Goal: Information Seeking & Learning: Learn about a topic

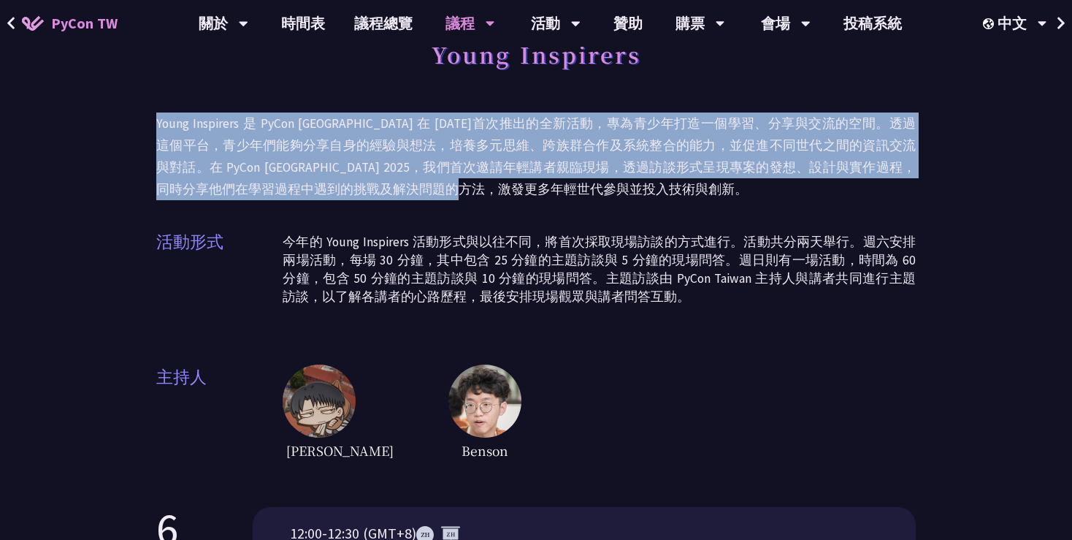
drag, startPoint x: 150, startPoint y: 131, endPoint x: 529, endPoint y: 191, distance: 383.8
copy p "Young Inspirers 是 PyCon [GEOGRAPHIC_DATA] 在 [DATE]首次推出的全新活動，專為青少年打造一個學習、分享與交流的空…"
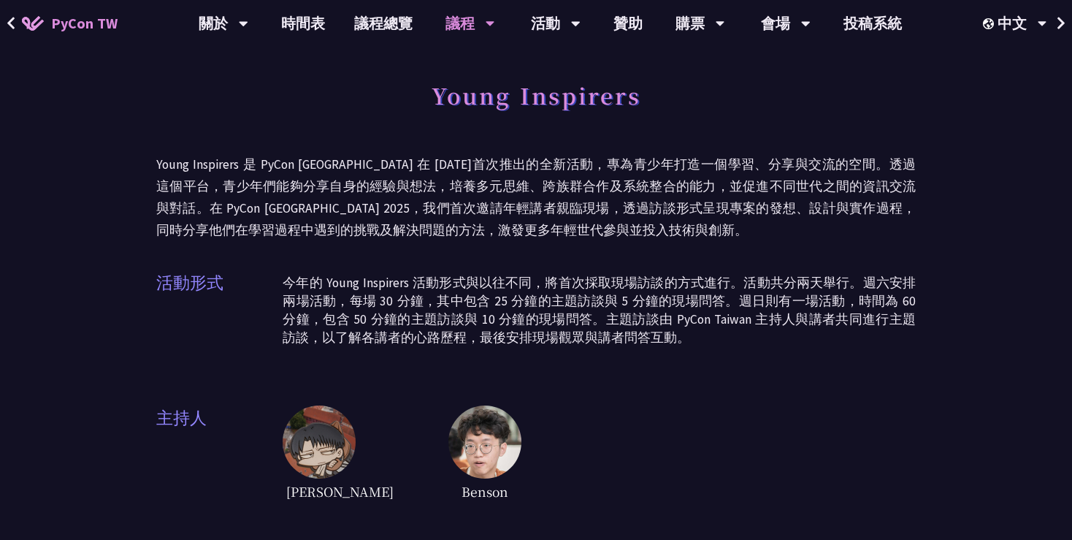
click at [529, 290] on p "今年的 Young Inspirers 活動形式與以往不同，將首次採取現場訪談的方式進行。活動共分兩天舉行。週六安排兩場活動，每場 30 分鐘，其中包含 25…" at bounding box center [599, 310] width 633 height 73
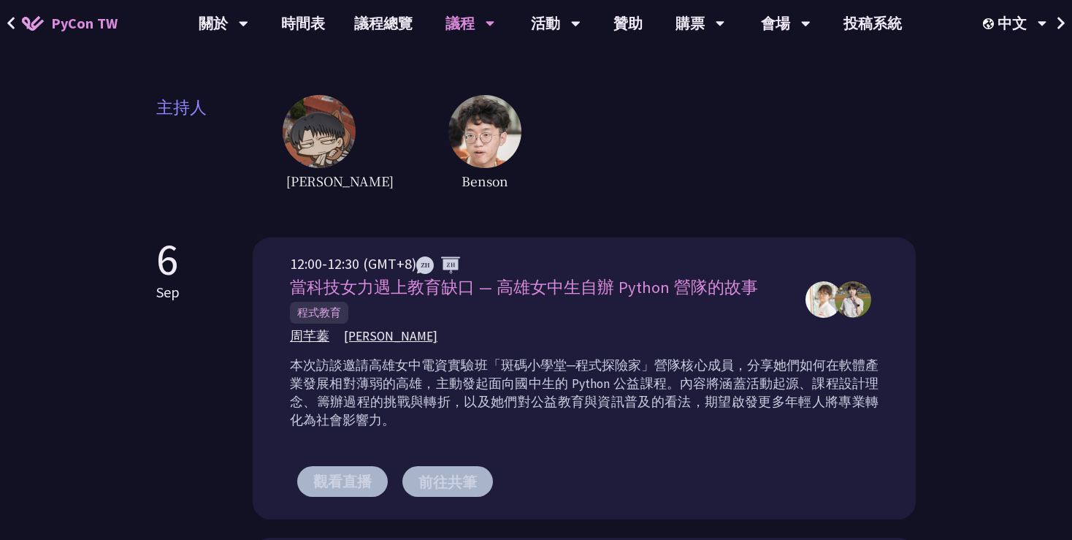
scroll to position [315, 0]
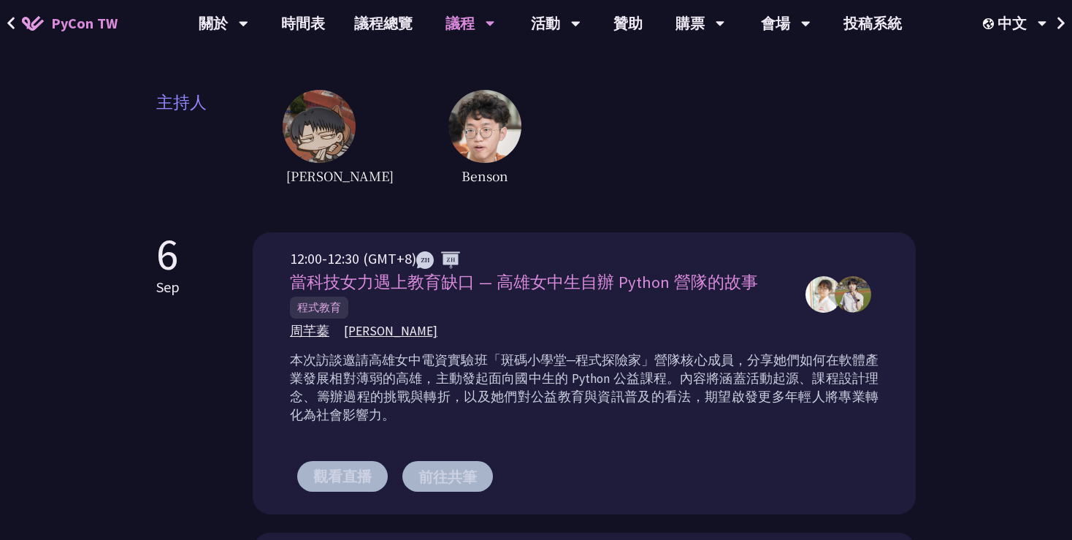
click at [361, 139] on div "[PERSON_NAME]" at bounding box center [599, 139] width 633 height 99
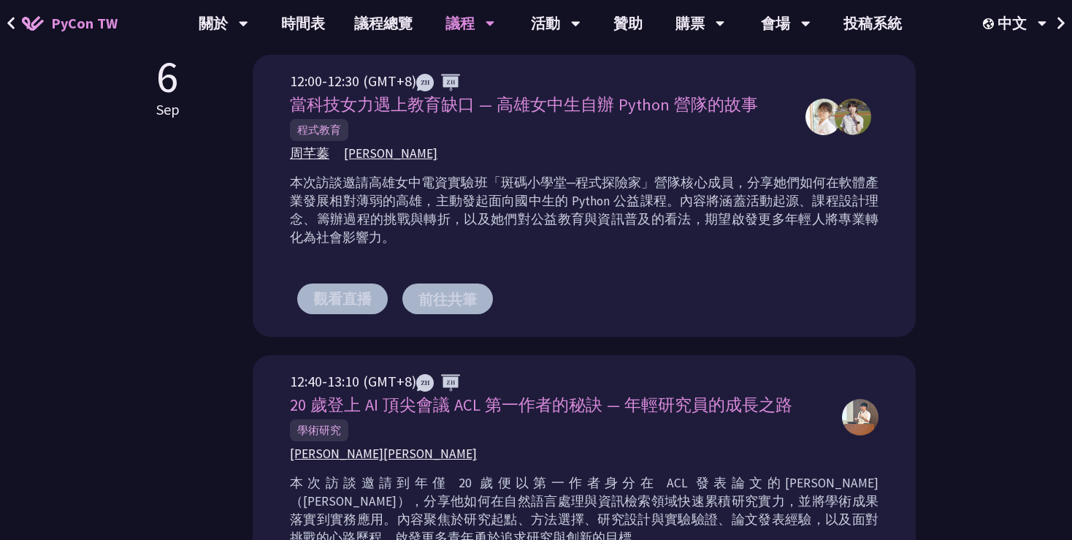
scroll to position [361, 0]
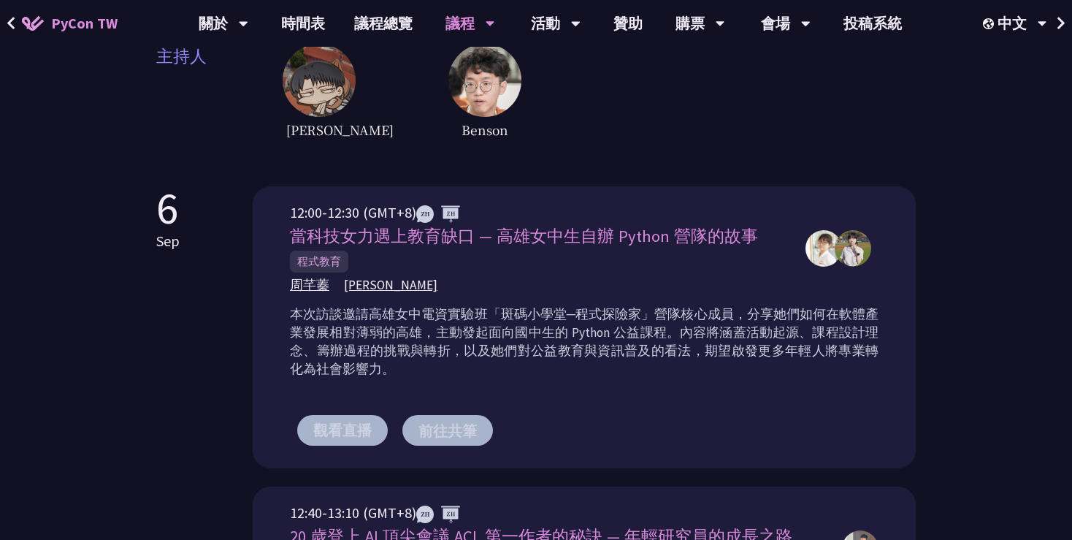
click at [586, 190] on div "12:00-12:30 (GMT+8) 當科技女力遇上教育缺口 — 高雄女中生自辦 Python 營隊的故事 程式教育 [PERSON_NAME] [PERS…" at bounding box center [584, 327] width 663 height 282
click at [662, 335] on p "本次訪談邀請高雄女中電資實驗班「斑碼小學堂─程式探險家」營隊核心成員，分享她們如何在軟體產業發展相對薄弱的高雄，主動發起面向國中生的 Python 公益課程。…" at bounding box center [584, 341] width 589 height 73
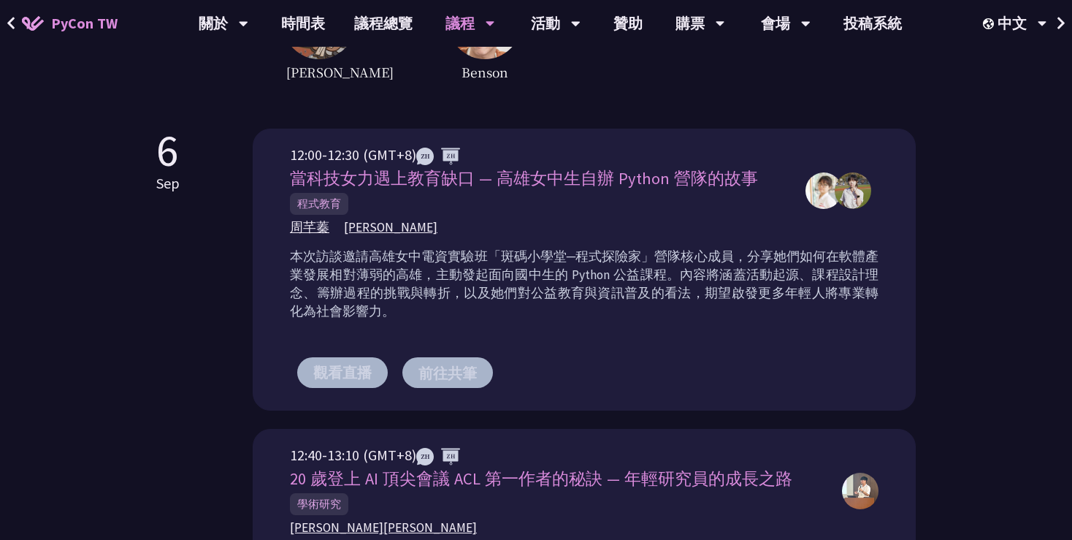
scroll to position [417, 0]
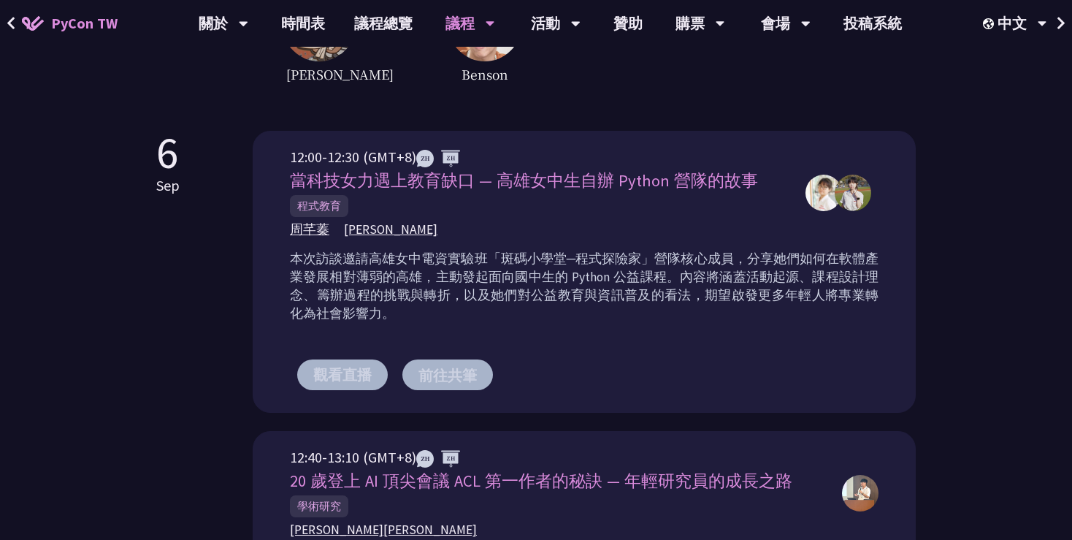
click at [819, 188] on img at bounding box center [823, 193] width 37 height 37
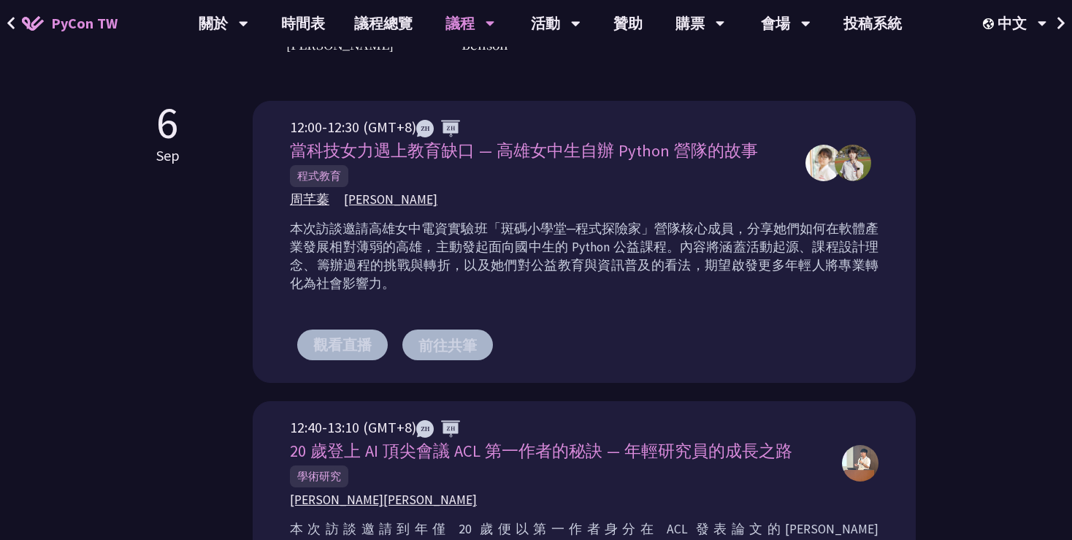
scroll to position [450, 0]
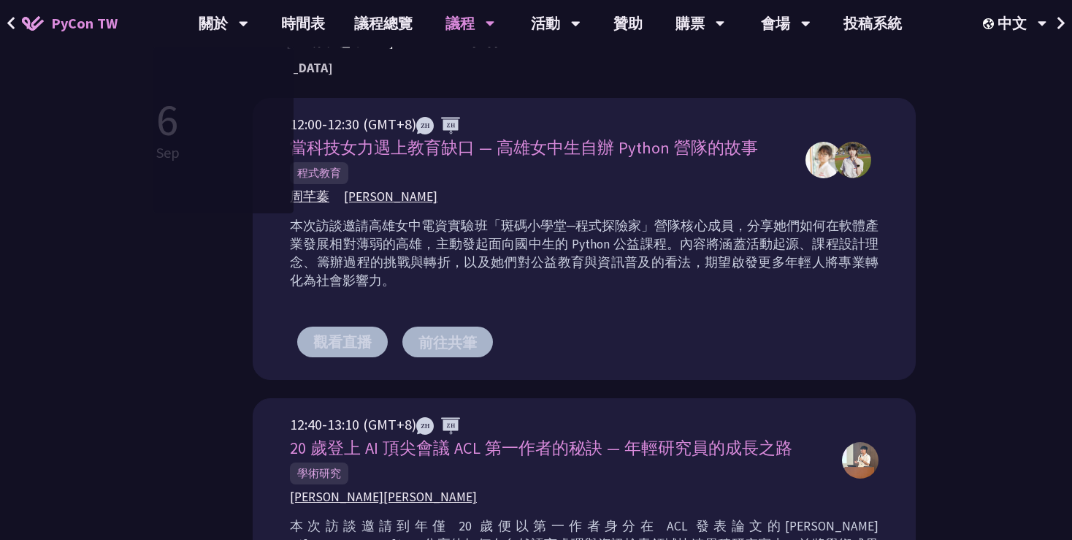
click at [353, 103] on div "12:00-12:30 (GMT+8) 當科技女力遇上教育缺口 — 高雄女中生自辦 Python 營隊的故事 程式教育 [PERSON_NAME] [PERS…" at bounding box center [584, 239] width 663 height 282
drag, startPoint x: 284, startPoint y: 124, endPoint x: 418, endPoint y: 133, distance: 133.9
click at [418, 133] on div "12:00-12:30 (GMT+8) 當科技女力遇上教育缺口 — 高雄女中生自辦 Python 營隊的故事 程式教育 [PERSON_NAME] [PERS…" at bounding box center [584, 239] width 663 height 282
copy div "12:00-12:30 (GMT+8)"
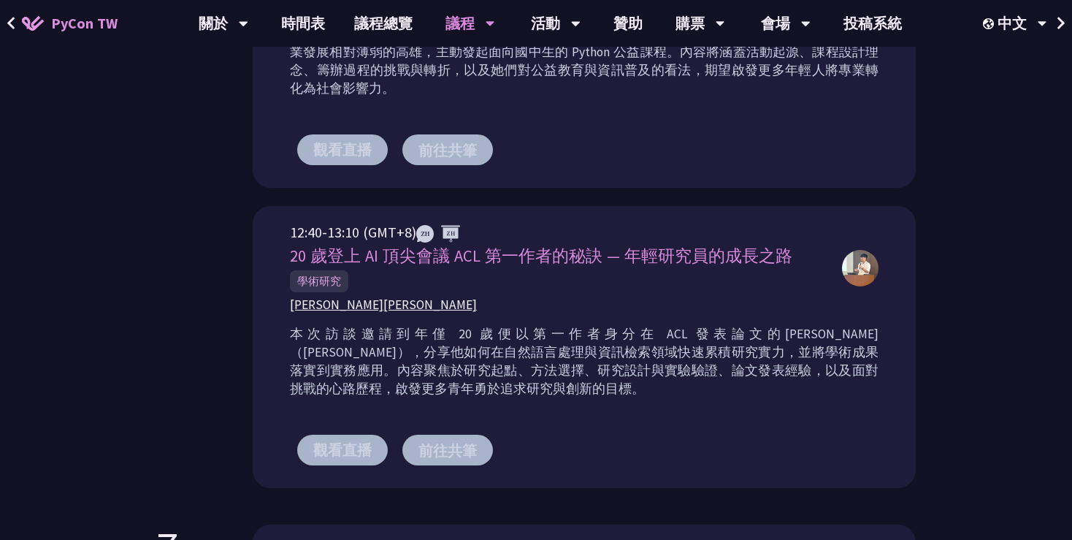
scroll to position [653, 0]
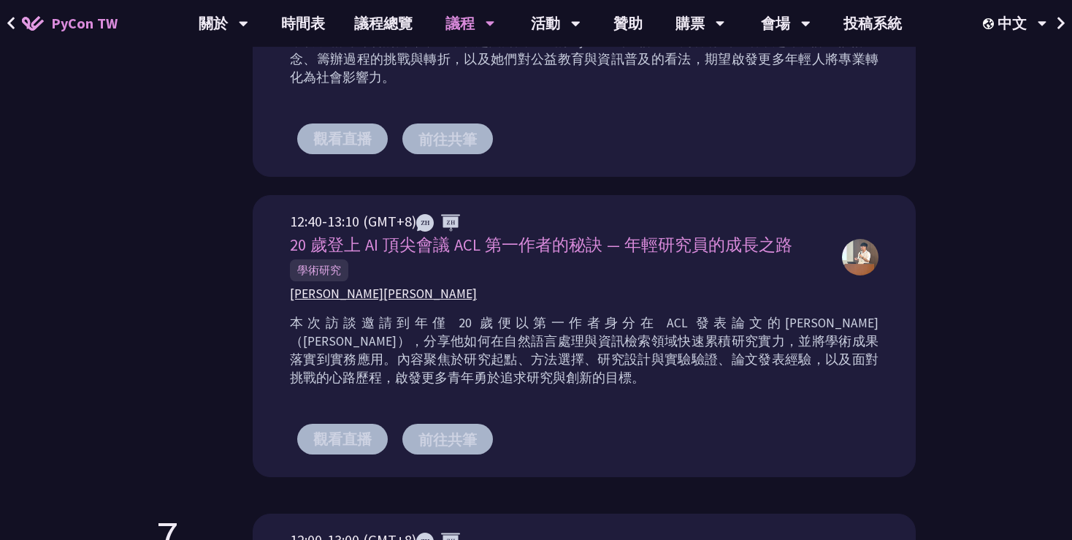
drag, startPoint x: 281, startPoint y: 218, endPoint x: 412, endPoint y: 219, distance: 130.7
click at [412, 219] on div "12:40-13:10 (GMT+8) 20 歲登上 AI 頂尖會議 ACL 第一作者的秘訣 — 年輕研究員的成長之路 學術研究 [PERSON_NAME] …" at bounding box center [584, 336] width 663 height 282
copy div "12:40-13:10 (GMT+8)"
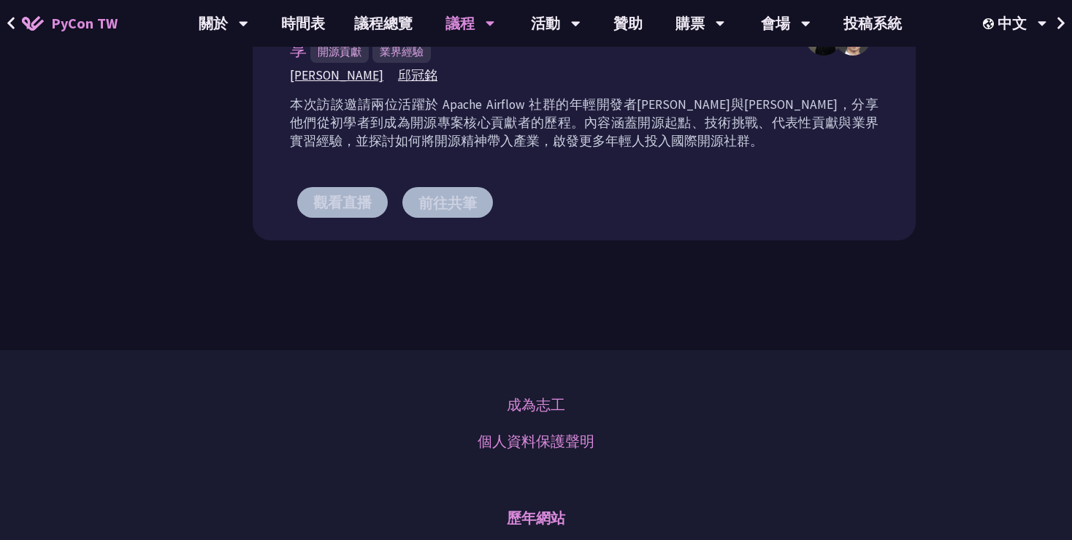
scroll to position [1103, 0]
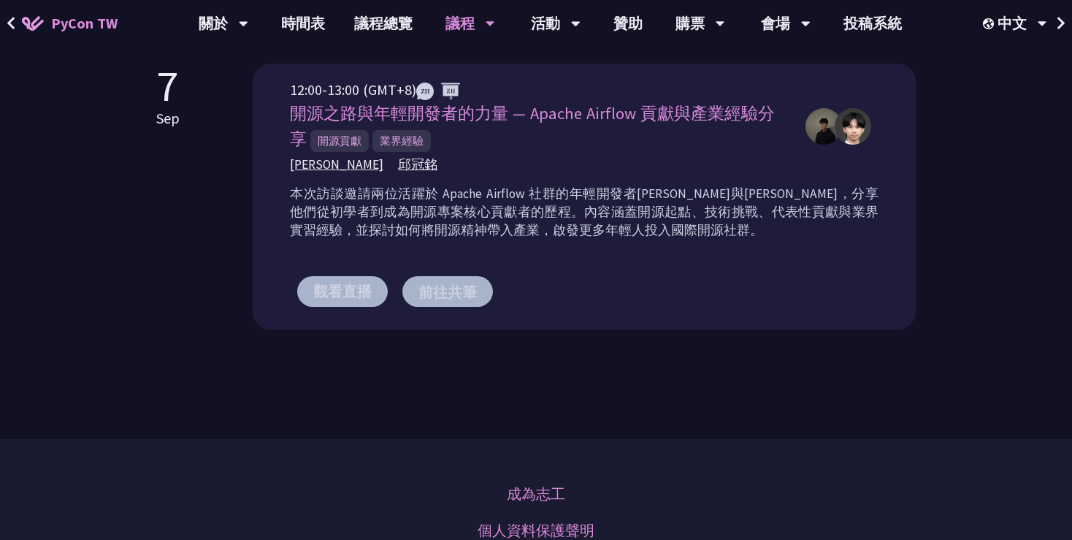
drag, startPoint x: 267, startPoint y: 86, endPoint x: 416, endPoint y: 82, distance: 149.8
click at [416, 82] on div "12:00-13:00 (GMT+8) 開源之路與年輕開發者的力量 — Apache Airflow 貢獻與產業經驗分享 開源貢獻 業界經驗 [PERSON_…" at bounding box center [584, 197] width 663 height 266
copy div "12:00-13:00 (GMT+8)"
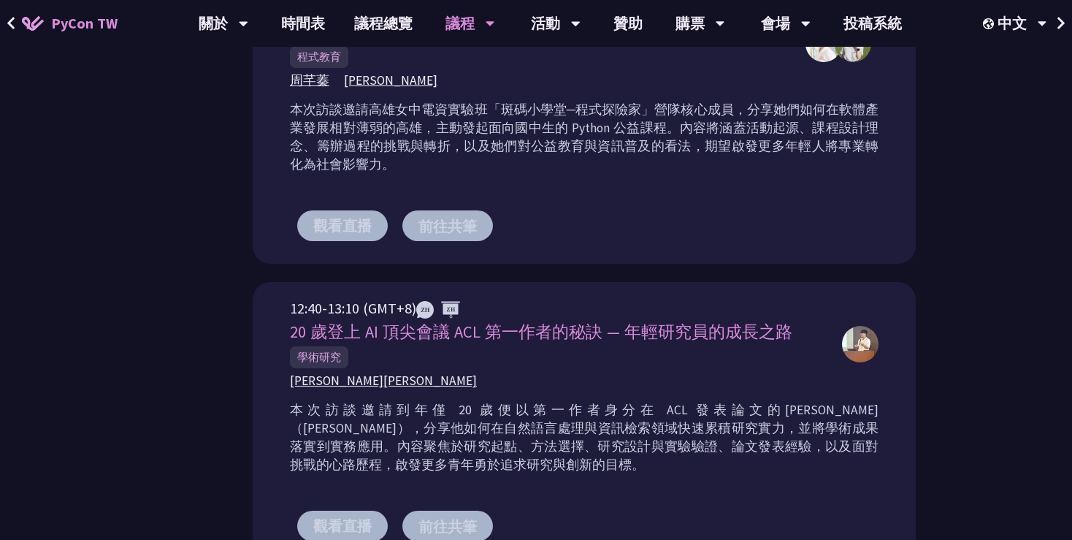
scroll to position [345, 0]
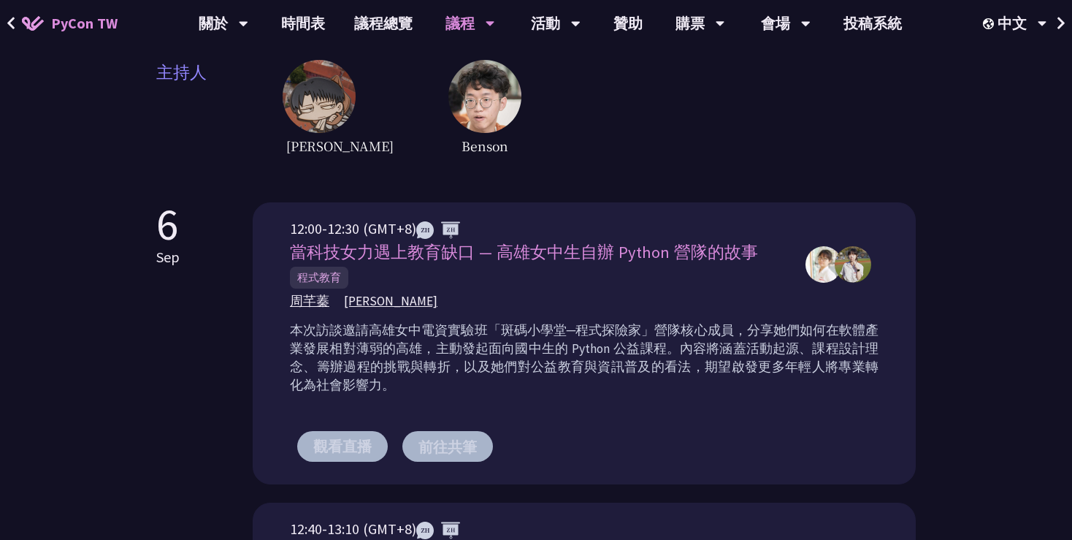
drag, startPoint x: 291, startPoint y: 256, endPoint x: 876, endPoint y: 256, distance: 584.9
click at [876, 256] on div "12:00-12:30 (GMT+8) 當科技女力遇上教育缺口 — 高雄女中生自辦 Python 營隊的故事 程式教育 [PERSON_NAME] [PERS…" at bounding box center [584, 264] width 589 height 93
copy div "當科技女力遇上教育缺口 — 高雄女中生自辦 Python 營隊的故事 程式教育 [PERSON_NAME] [PERSON_NAME]"
click at [9, 382] on div "Young Inspirers Young Inspirers 是 PyCon [GEOGRAPHIC_DATA] 在 [DATE]首次推出的全新活動，專為青…" at bounding box center [536, 426] width 1072 height 1542
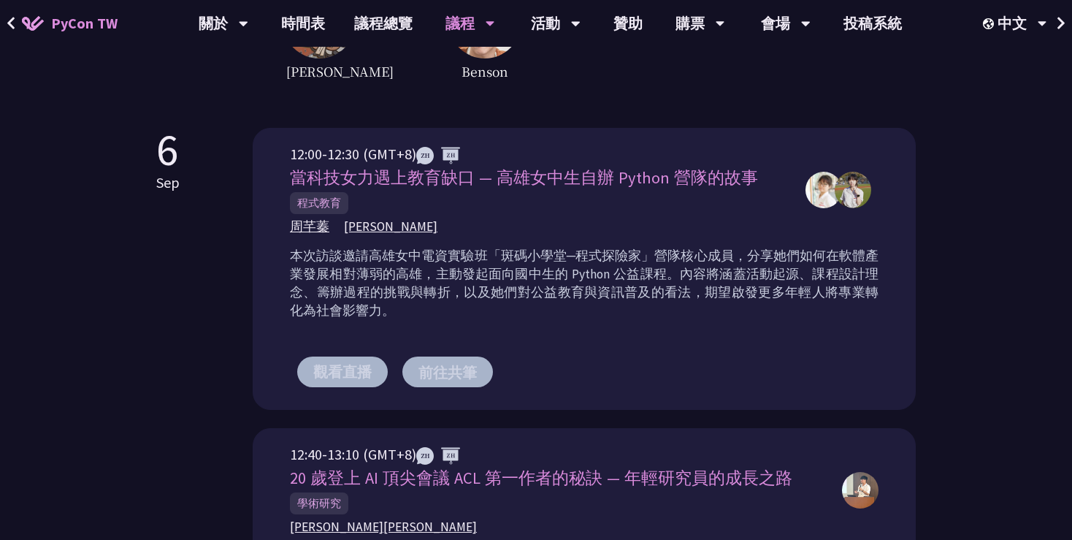
scroll to position [429, 0]
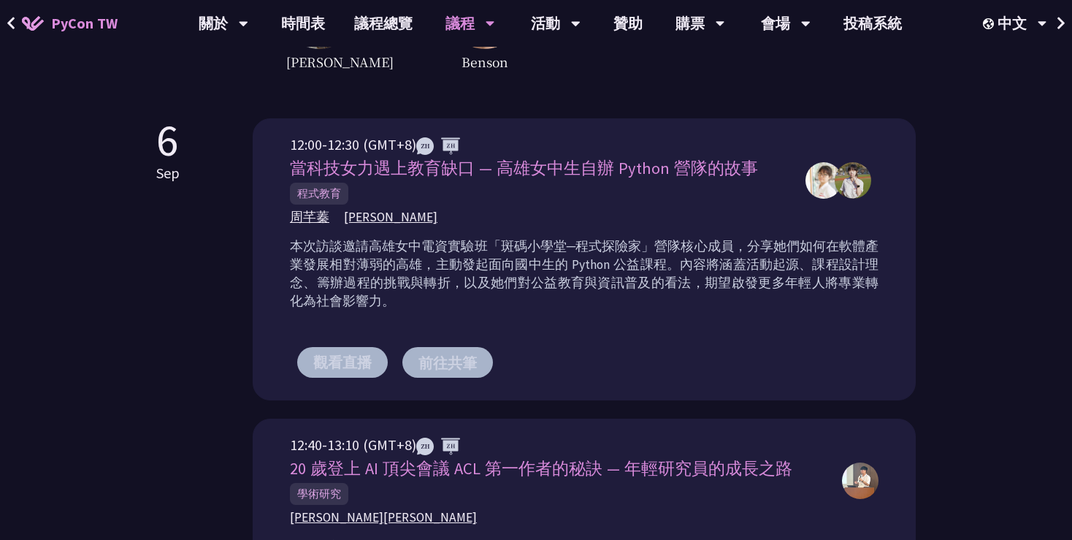
drag, startPoint x: 283, startPoint y: 220, endPoint x: 490, endPoint y: 220, distance: 206.7
click at [490, 220] on div "12:00-12:30 (GMT+8) 當科技女力遇上教育缺口 — 高雄女中生自辦 Python 營隊的故事 程式教育 [PERSON_NAME] [PERS…" at bounding box center [584, 259] width 663 height 282
copy div "[PERSON_NAME] [PERSON_NAME]"
click at [207, 357] on div "[DATE] 12:00-12:30 (GMT+8) 當科技女力遇上教育缺口 — 高雄女中生自辦 Python 營隊的故事 程式教育 [PERSON_NAME…" at bounding box center [535, 409] width 759 height 582
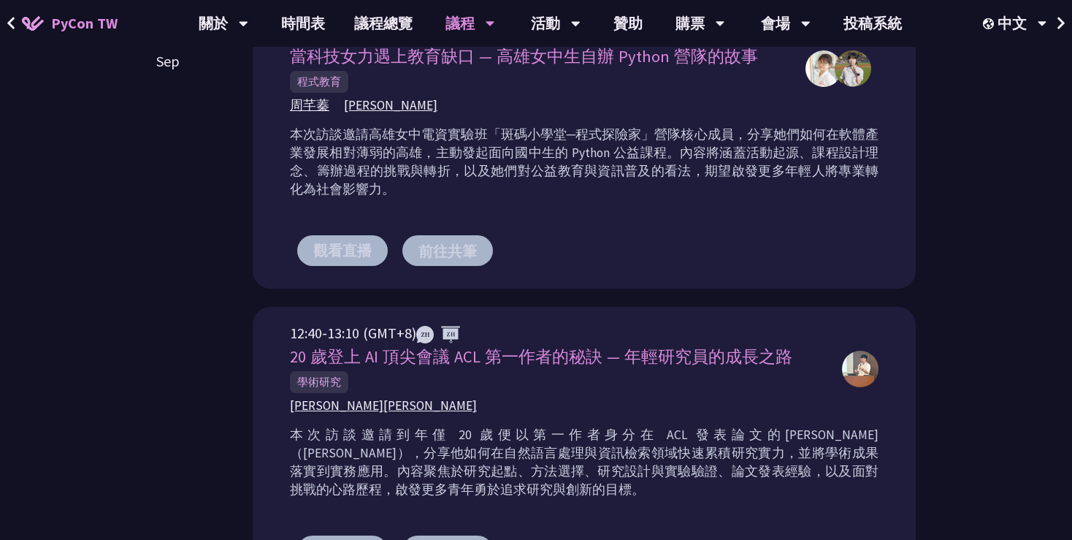
scroll to position [494, 0]
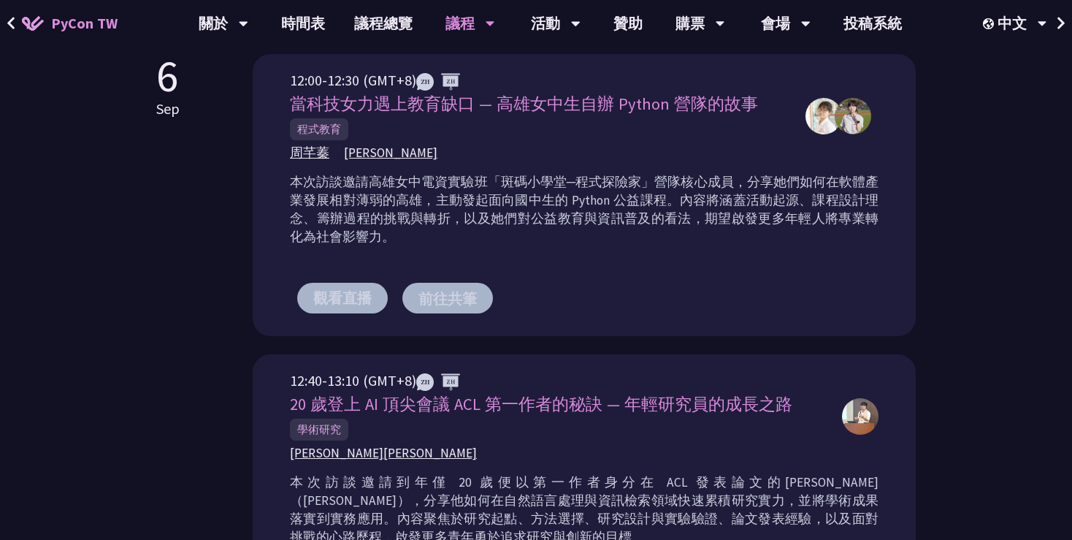
click at [589, 302] on div "觀看直播 前往[GEOGRAPHIC_DATA]" at bounding box center [584, 298] width 589 height 74
drag, startPoint x: 281, startPoint y: 157, endPoint x: 422, endPoint y: 156, distance: 140.9
click at [422, 156] on div "12:00-12:30 (GMT+8) 當科技女力遇上教育缺口 — 高雄女中生自辦 Python 營隊的故事 程式教育 [PERSON_NAME] [PERS…" at bounding box center [584, 195] width 663 height 282
copy div "[PERSON_NAME] [PERSON_NAME]"
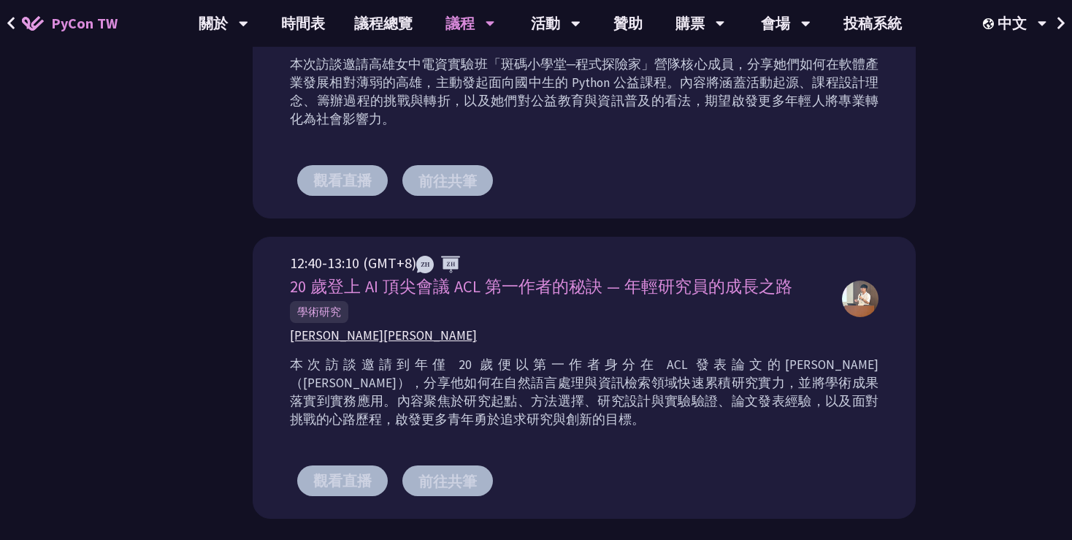
scroll to position [622, 0]
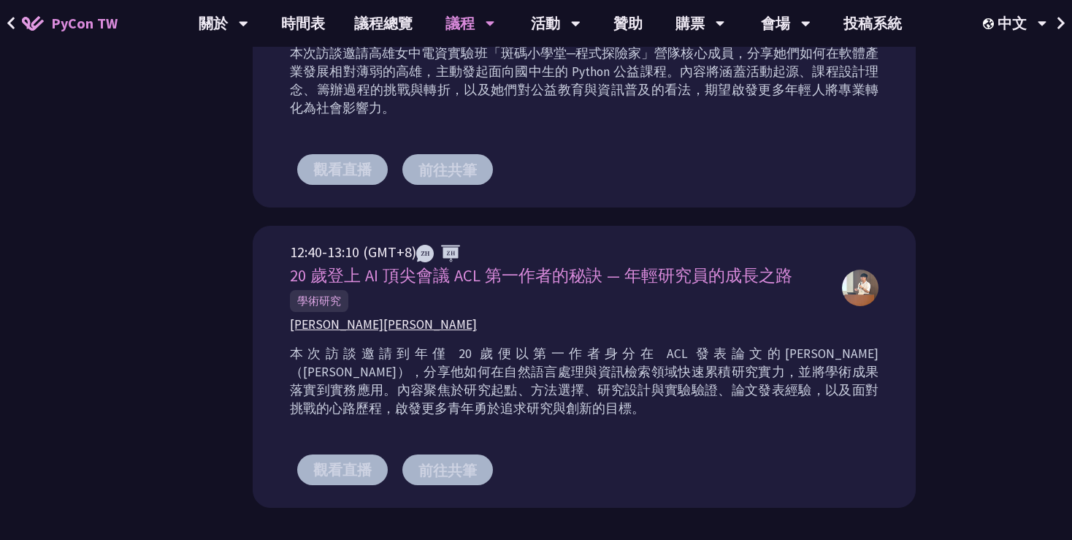
drag, startPoint x: 283, startPoint y: 275, endPoint x: 792, endPoint y: 272, distance: 509.0
click at [792, 272] on div "12:40-13:10 (GMT+8) 20 歲登上 AI 頂尖會議 ACL 第一作者的秘訣 — 年輕研究員的成長之路 學術研究 [PERSON_NAME] …" at bounding box center [584, 367] width 663 height 282
copy span "20 歲登上 AI 頂尖會議 ACL 第一作者的秘訣 — 年輕研究員的成長之路"
click at [621, 380] on p "本次訪談邀請到年僅 20 歲便以第一作者身分在 ACL 發表論文的[PERSON_NAME]（[PERSON_NAME]），分享他如何在自然語言處理與資訊檢索…" at bounding box center [584, 381] width 589 height 73
drag, startPoint x: 388, startPoint y: 305, endPoint x: 264, endPoint y: 305, distance: 124.1
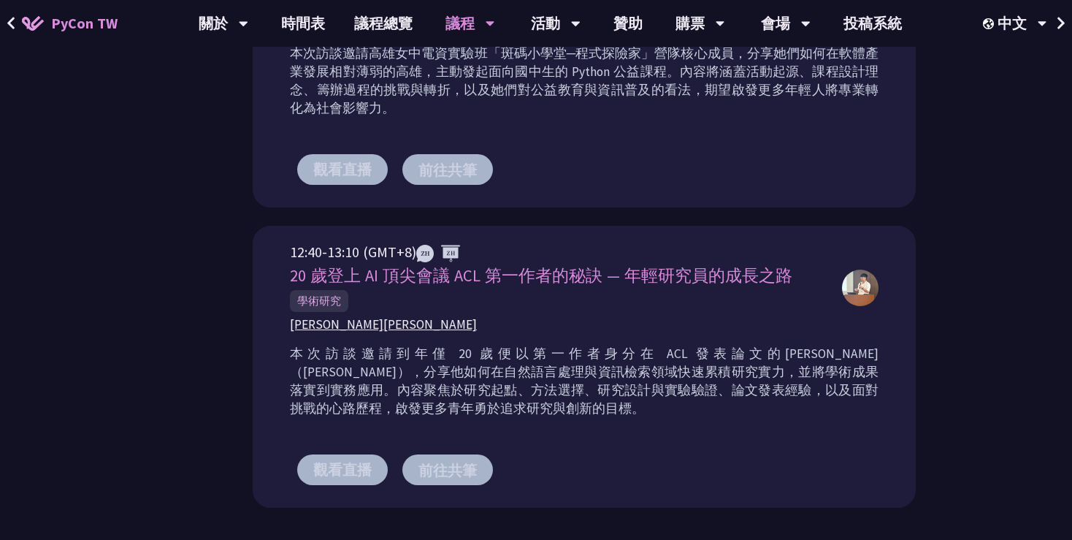
click at [264, 305] on div "12:40-13:10 (GMT+8) 20 歲登上 AI 頂尖會議 ACL 第一作者的秘訣 — 年輕研究員的成長之路 學術研究 [PERSON_NAME] …" at bounding box center [584, 367] width 663 height 282
copy span "學術研究"
drag, startPoint x: 417, startPoint y: 326, endPoint x: 275, endPoint y: 325, distance: 142.4
click at [275, 325] on div "12:40-13:10 (GMT+8) 20 歲登上 AI 頂尖會議 ACL 第一作者的秘訣 — 年輕研究員的成長之路 學術研究 [PERSON_NAME] …" at bounding box center [584, 367] width 663 height 282
copy span "[PERSON_NAME][PERSON_NAME]"
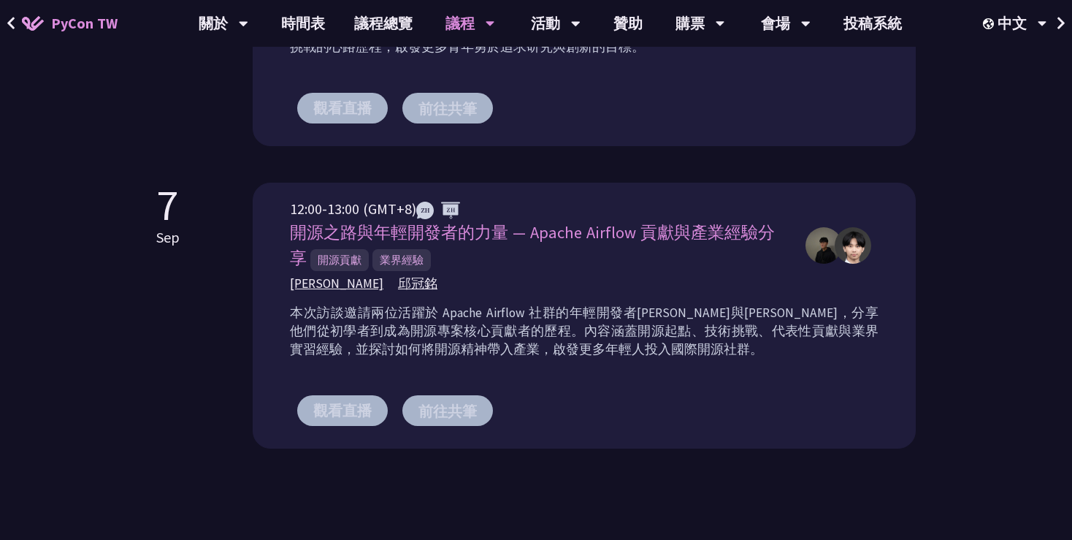
scroll to position [986, 0]
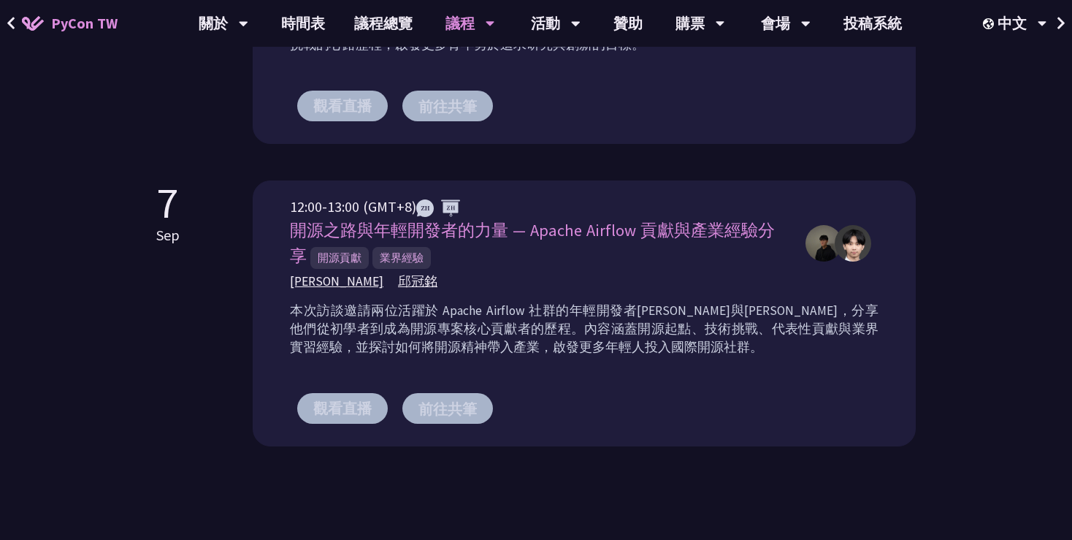
click at [481, 239] on span "開源之路與年輕開發者的力量 — Apache Airflow 貢獻與產業經驗分享" at bounding box center [532, 243] width 485 height 46
drag, startPoint x: 291, startPoint y: 257, endPoint x: 412, endPoint y: 266, distance: 121.5
click at [412, 266] on div "12:00-13:00 (GMT+8) 開源之路與年輕開發者的力量 — Apache Airflow 貢獻與產業經驗分享 開源貢獻 業界經驗 [PERSON_…" at bounding box center [540, 243] width 501 height 95
drag, startPoint x: 467, startPoint y: 250, endPoint x: 413, endPoint y: 250, distance: 54.8
click at [467, 250] on div "開源之路與年輕開發者的力量 — Apache Airflow 貢獻與產業經驗分享 開源貢獻 業界經驗" at bounding box center [540, 243] width 501 height 51
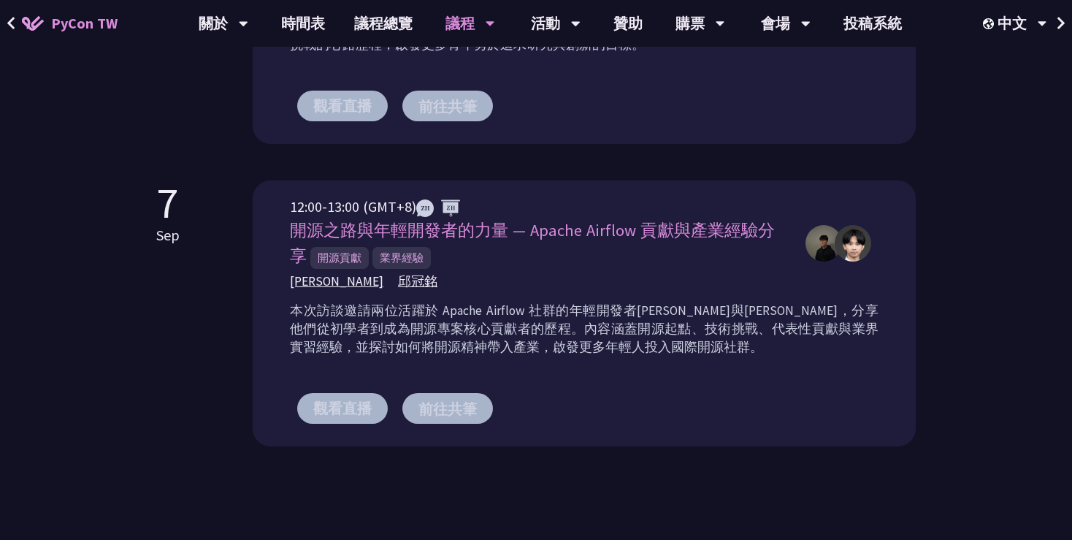
drag, startPoint x: 290, startPoint y: 252, endPoint x: 413, endPoint y: 259, distance: 122.9
click at [413, 259] on div "開源之路與年輕開發者的力量 — Apache Airflow 貢獻與產業經驗分享 開源貢獻 業界經驗" at bounding box center [540, 243] width 501 height 51
drag, startPoint x: 278, startPoint y: 221, endPoint x: 837, endPoint y: 221, distance: 558.7
click at [837, 221] on div "12:00-13:00 (GMT+8) 開源之路與年輕開發者的力量 — Apache Airflow 貢獻與產業經驗分享 開源貢獻 業界經驗 [PERSON_…" at bounding box center [584, 313] width 663 height 266
click at [611, 267] on div "12:00-13:00 (GMT+8) 開源之路與年輕開發者的力量 — Apache Airflow 貢獻與產業經驗分享 開源貢獻 業界經驗 [PERSON_…" at bounding box center [540, 243] width 501 height 95
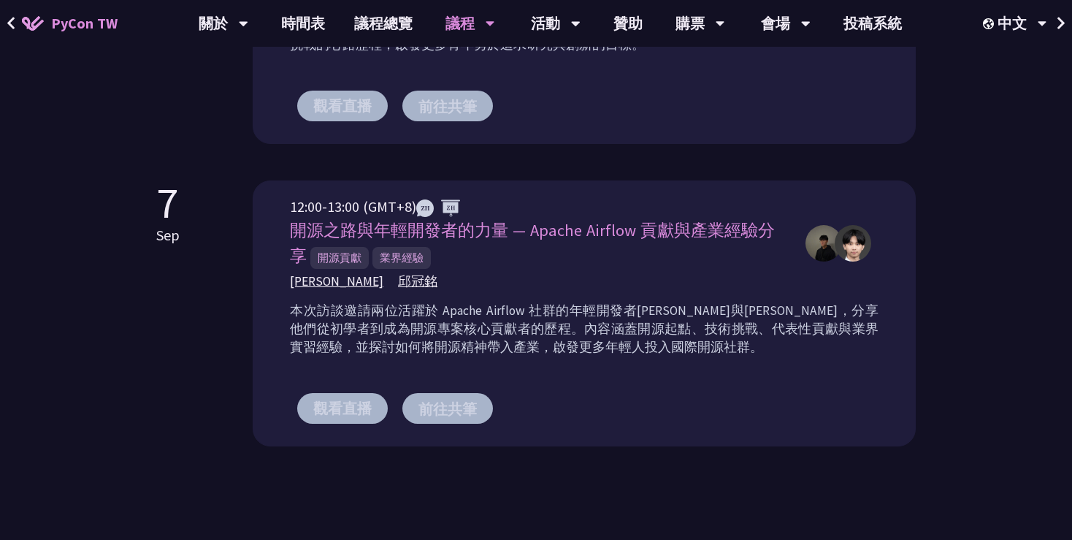
drag, startPoint x: 295, startPoint y: 231, endPoint x: 773, endPoint y: 234, distance: 477.6
click at [773, 234] on span "開源之路與年輕開發者的力量 — Apache Airflow 貢獻與產業經驗分享" at bounding box center [532, 243] width 485 height 46
click at [581, 329] on p "本次訪談邀請兩位活躍於 Apache Airflow 社群的年輕開發者[PERSON_NAME]與[PERSON_NAME]，分享他們從初學者到成為開源專案核…" at bounding box center [584, 329] width 589 height 55
drag, startPoint x: 276, startPoint y: 282, endPoint x: 421, endPoint y: 282, distance: 144.6
click at [421, 282] on div "12:00-13:00 (GMT+8) 開源之路與年輕開發者的力量 — Apache Airflow 貢獻與產業經驗分享 開源貢獻 業界經驗 [PERSON_…" at bounding box center [584, 313] width 663 height 266
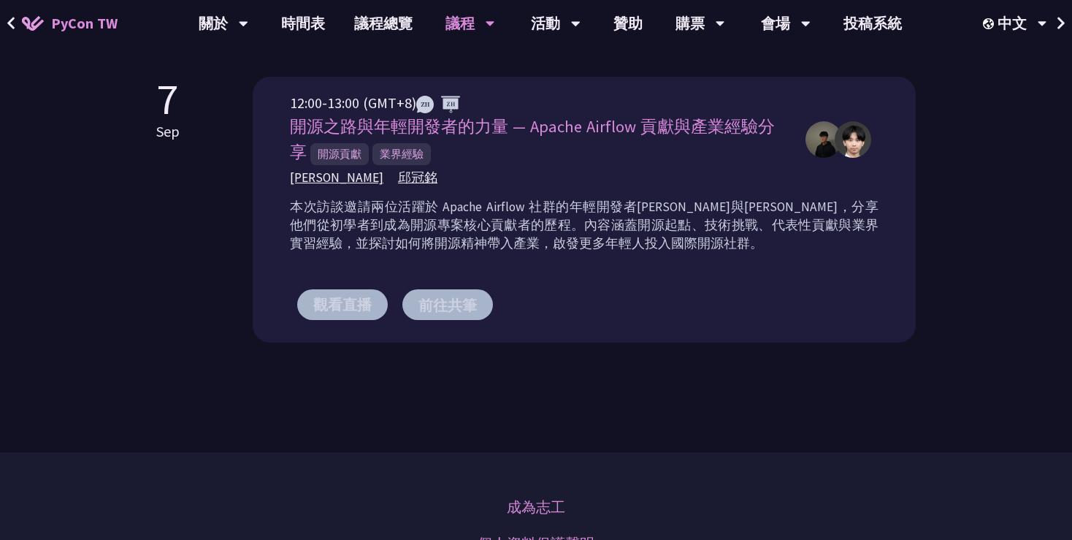
scroll to position [1060, 0]
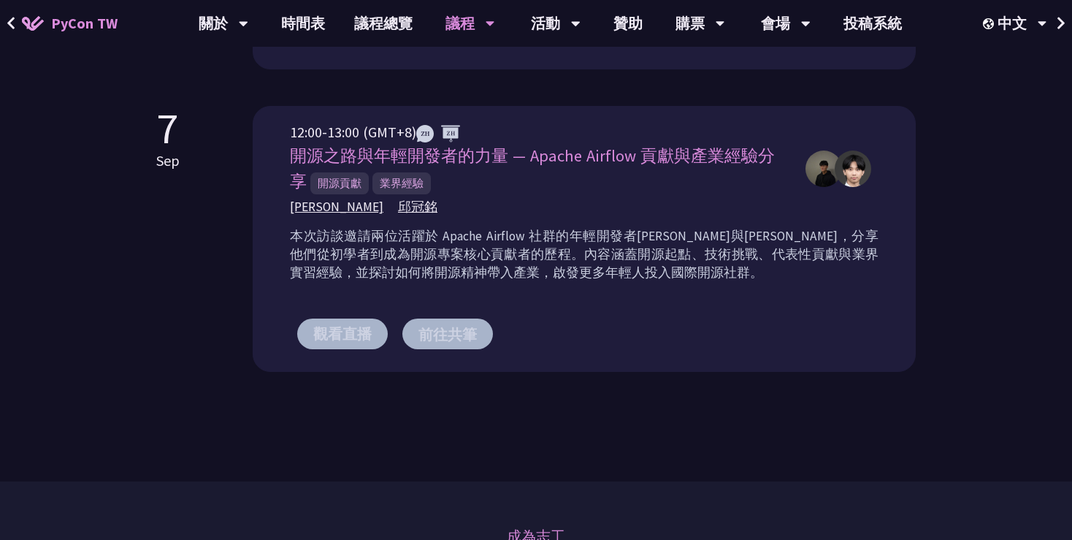
click at [628, 296] on div "觀看直播 前往[GEOGRAPHIC_DATA]" at bounding box center [584, 333] width 589 height 74
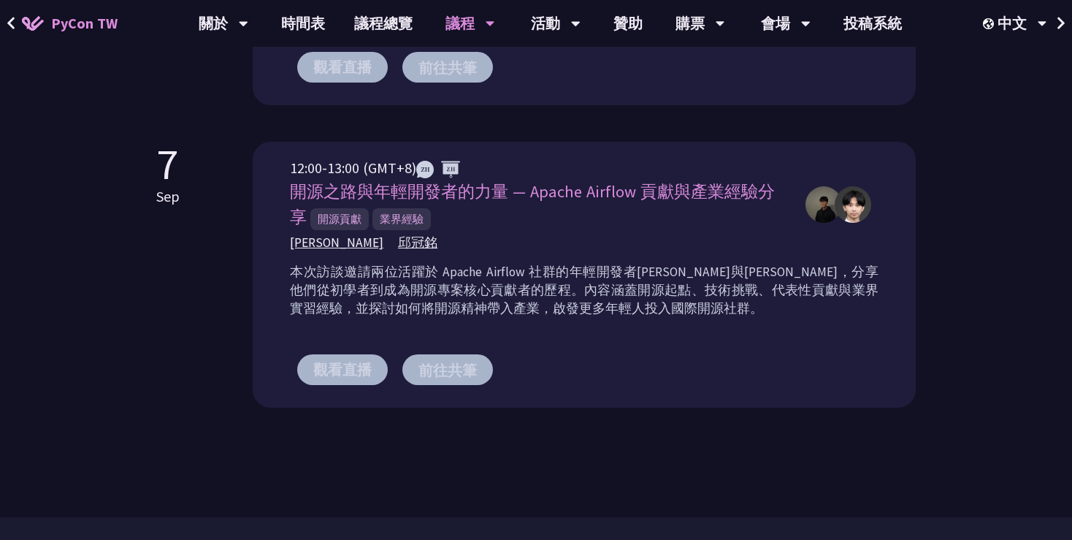
drag, startPoint x: 288, startPoint y: 266, endPoint x: 593, endPoint y: 310, distance: 307.7
click at [593, 310] on div "12:00-13:00 (GMT+8) 開源之路與年輕開發者的力量 — Apache Airflow 貢獻與產業經驗分享 開源貢獻 業界經驗 [PERSON_…" at bounding box center [584, 275] width 663 height 266
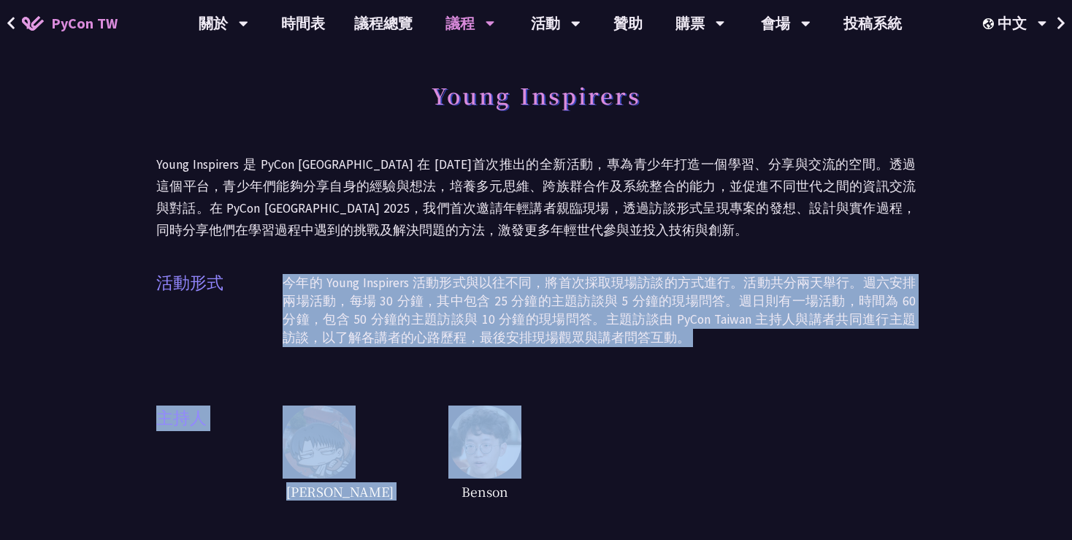
drag, startPoint x: 283, startPoint y: 280, endPoint x: 702, endPoint y: 364, distance: 427.5
click at [702, 364] on div "Young Inspirers Young Inspirers 是 PyCon [GEOGRAPHIC_DATA] 在 [DATE]首次推出的全新活動，專為青…" at bounding box center [535, 288] width 759 height 431
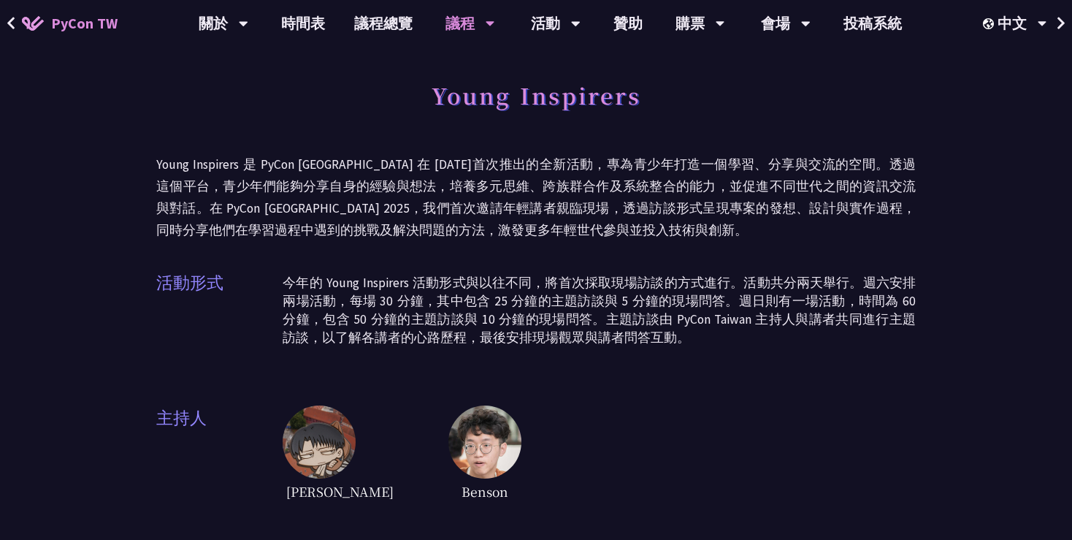
click at [660, 364] on div "Young Inspirers Young Inspirers 是 PyCon [GEOGRAPHIC_DATA] 在 [DATE]首次推出的全新活動，專為青…" at bounding box center [535, 288] width 759 height 431
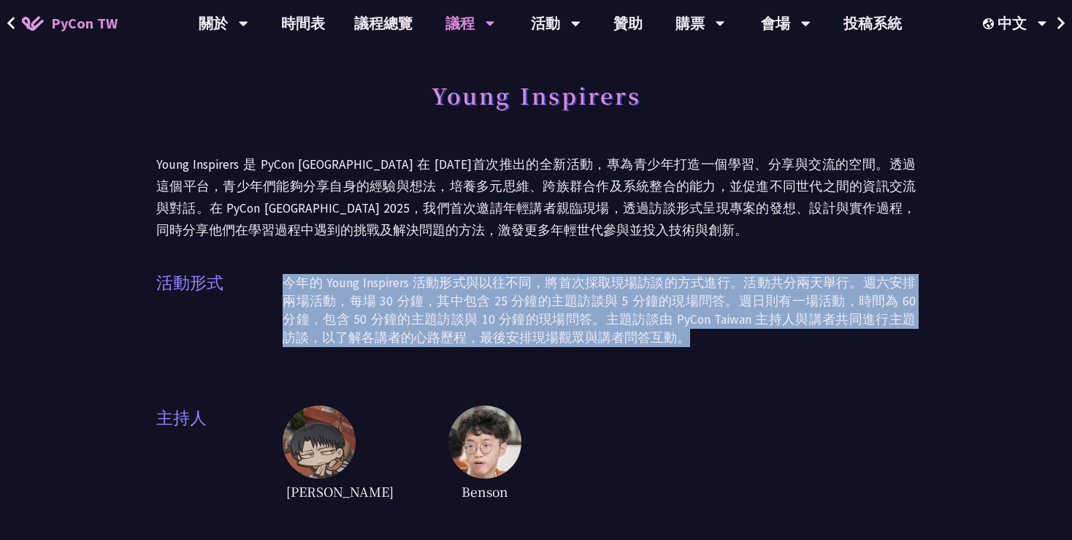
drag, startPoint x: 280, startPoint y: 281, endPoint x: 635, endPoint y: 347, distance: 360.9
click at [635, 347] on div "活動形式 今年的 Young Inspirers 活動形式與以往不同，將首次採取現場訪談的方式進行。活動共分兩天舉行。週六安排兩場活動，每場 30 分鐘，其中…" at bounding box center [535, 315] width 759 height 91
